Goal: Task Accomplishment & Management: Manage account settings

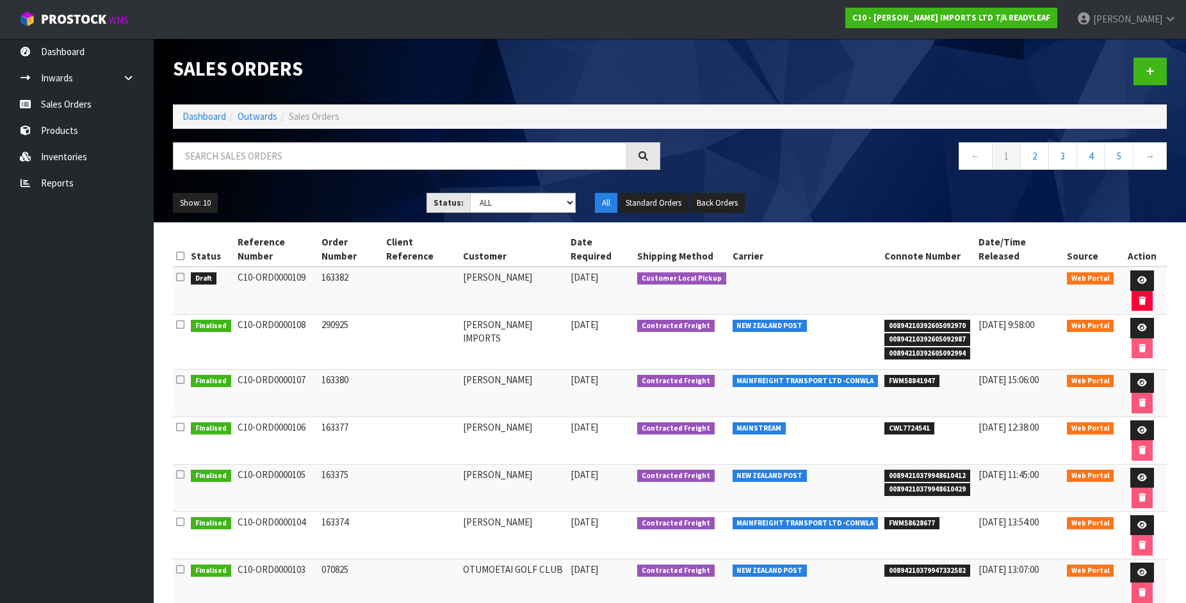
click at [459, 332] on td at bounding box center [421, 341] width 77 height 55
click at [900, 375] on span "FWM58841947" at bounding box center [911, 381] width 55 height 13
click at [1137, 378] on icon at bounding box center [1142, 382] width 10 height 8
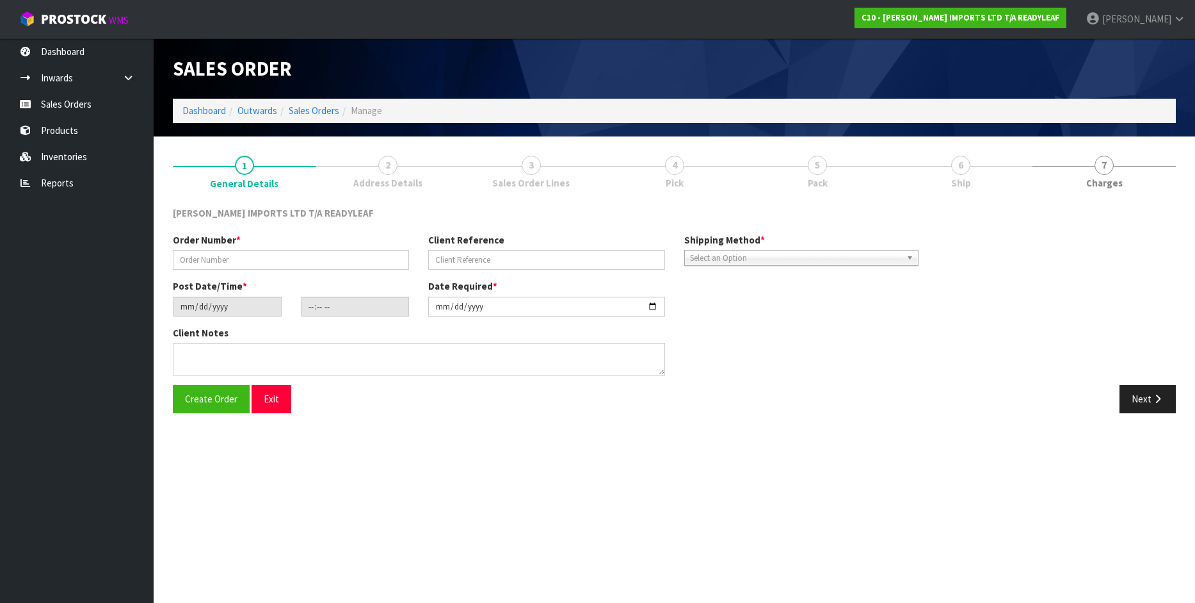
type input "163380"
type input "[DATE]"
type input "13:50:00.000"
type input "[DATE]"
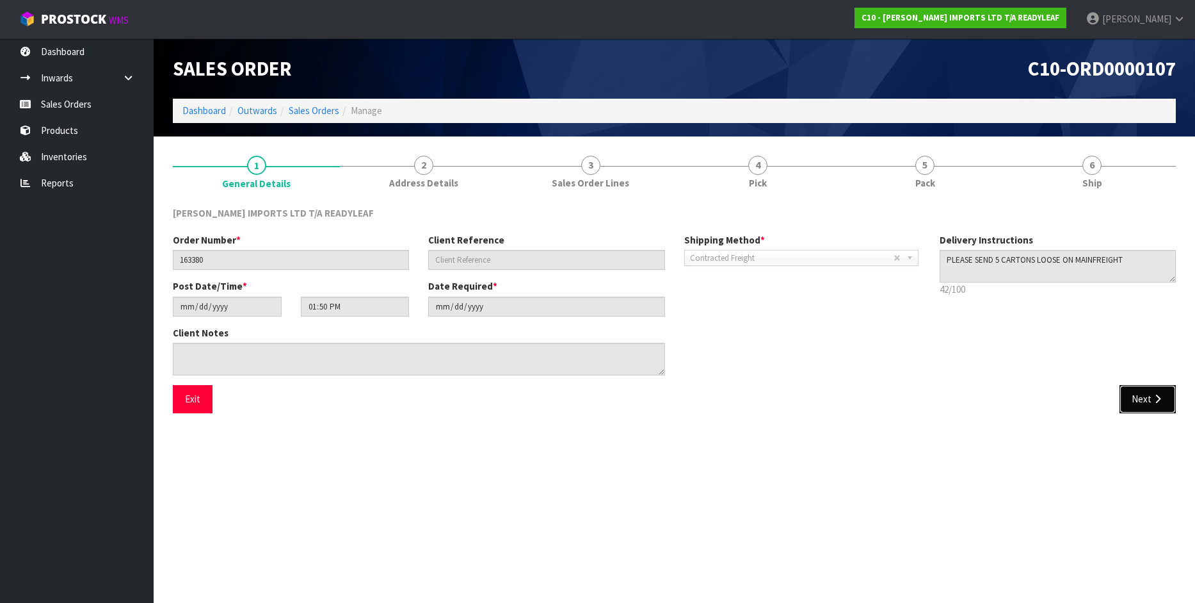
click at [1153, 403] on icon "button" at bounding box center [1158, 399] width 12 height 10
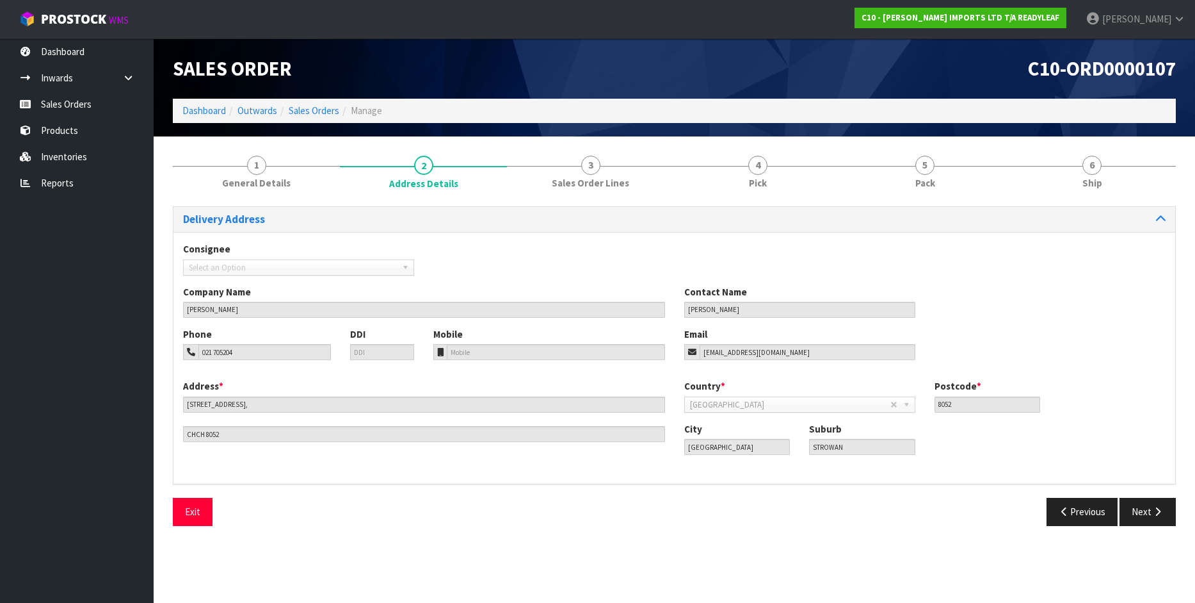
click at [1153, 403] on div "Country * [GEOGRAPHIC_DATA] [GEOGRAPHIC_DATA] [GEOGRAPHIC_DATA] [GEOGRAPHIC_DAT…" at bounding box center [925, 400] width 501 height 42
click at [190, 512] on button "Exit" at bounding box center [193, 512] width 40 height 28
